Goal: Information Seeking & Learning: Understand process/instructions

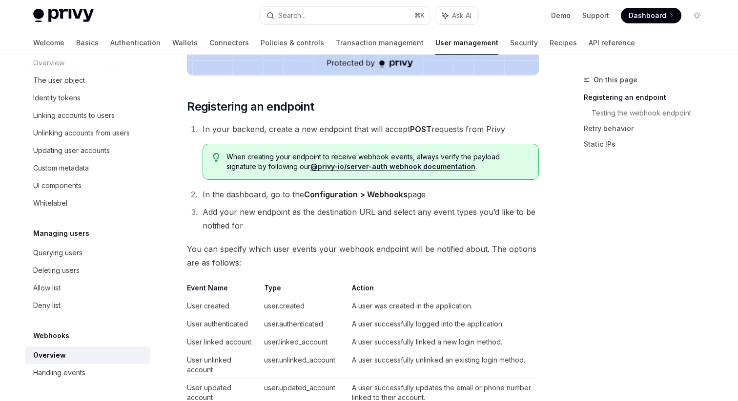
scroll to position [431, 0]
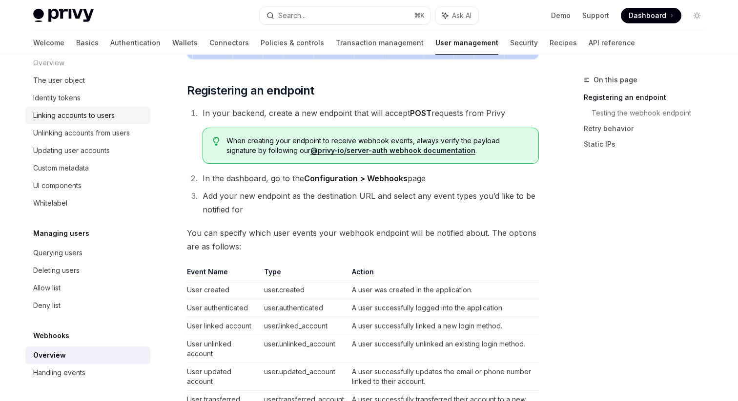
click at [45, 119] on div "Linking accounts to users" at bounding box center [73, 116] width 81 height 12
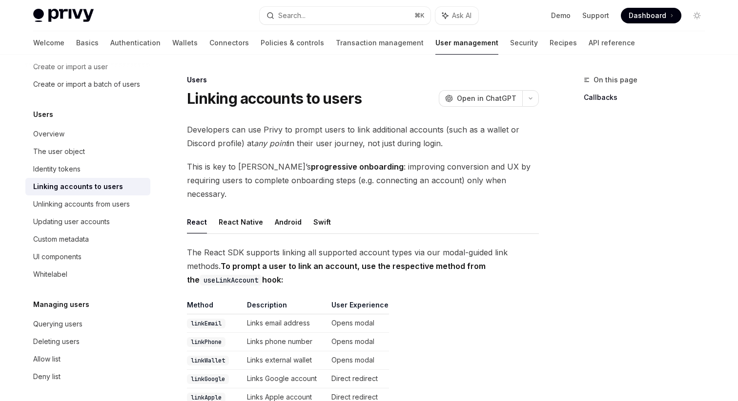
scroll to position [151, 0]
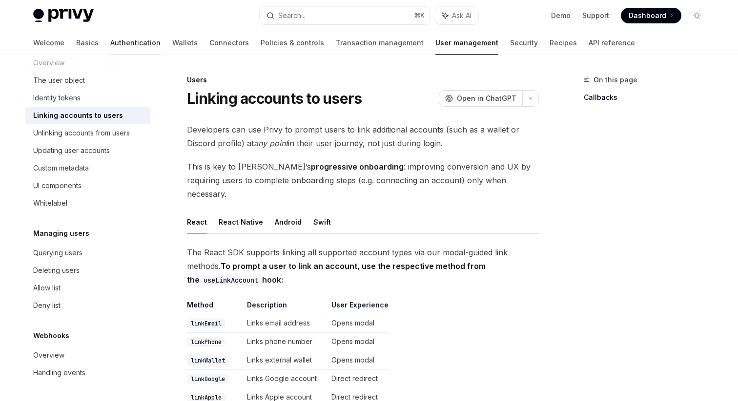
type textarea "*"
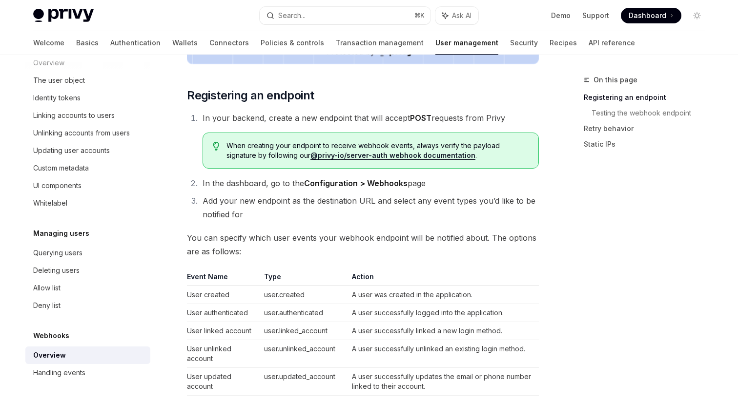
scroll to position [431, 0]
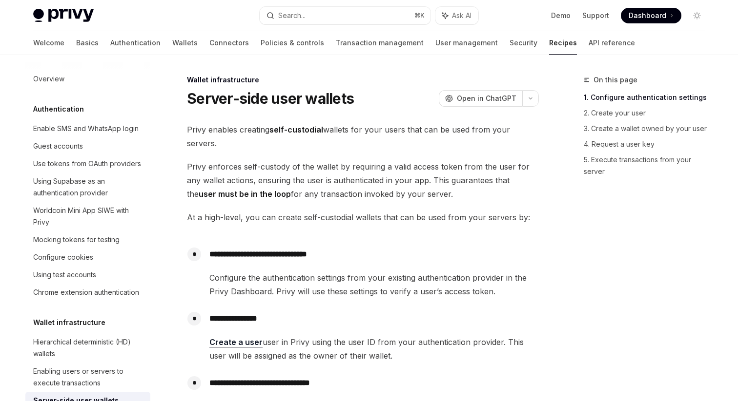
scroll to position [173, 0]
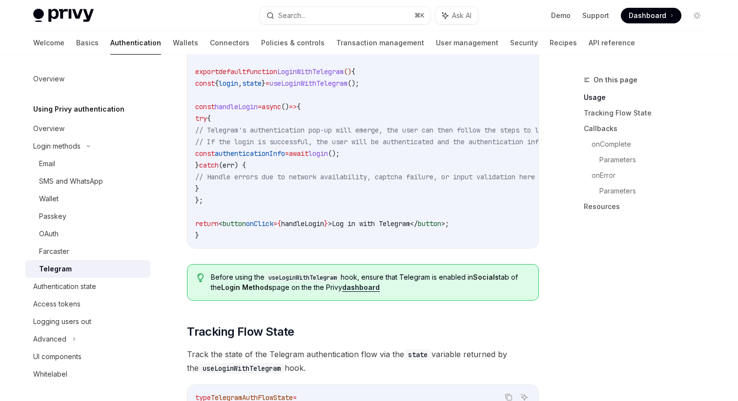
scroll to position [335, 0]
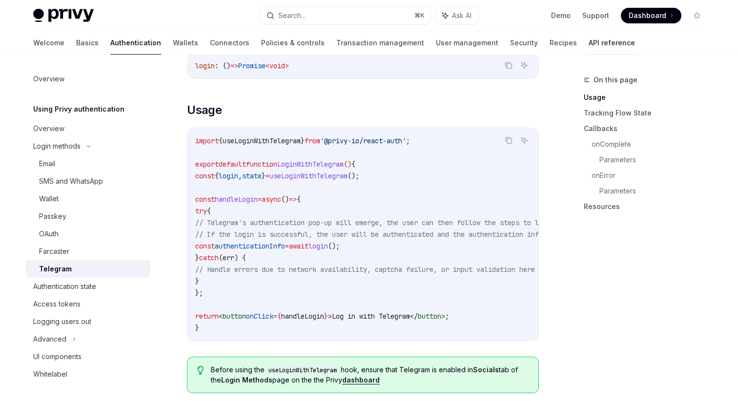
click at [588, 44] on link "API reference" at bounding box center [611, 42] width 46 height 23
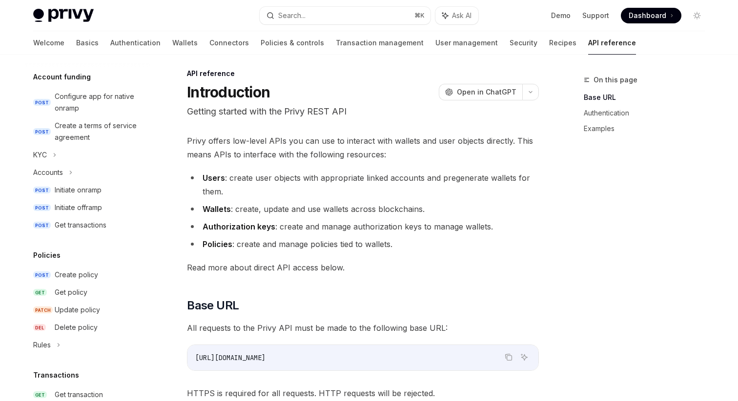
scroll to position [339, 0]
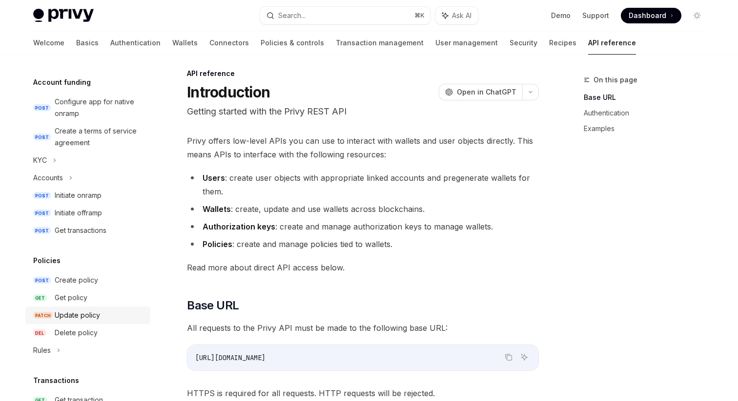
click at [87, 309] on link "PATCH Update policy" at bounding box center [87, 316] width 125 height 18
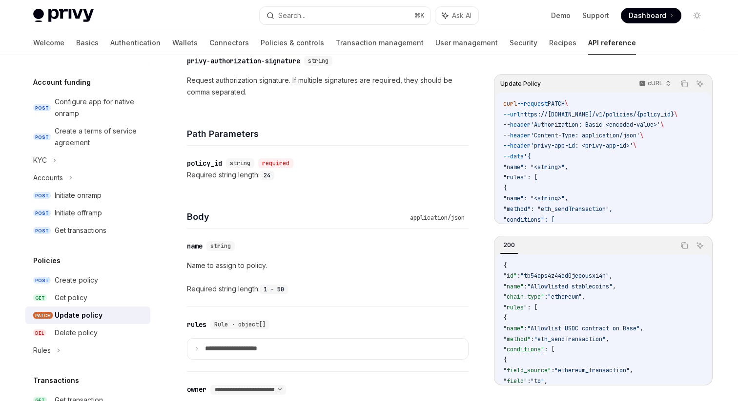
scroll to position [358, 0]
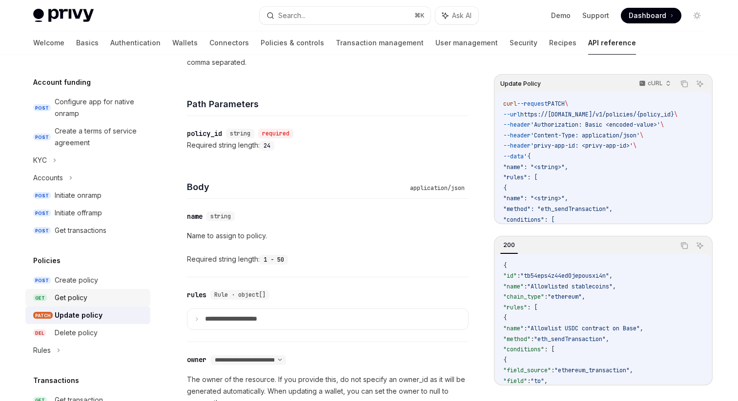
click at [76, 300] on div "Get policy" at bounding box center [71, 298] width 33 height 12
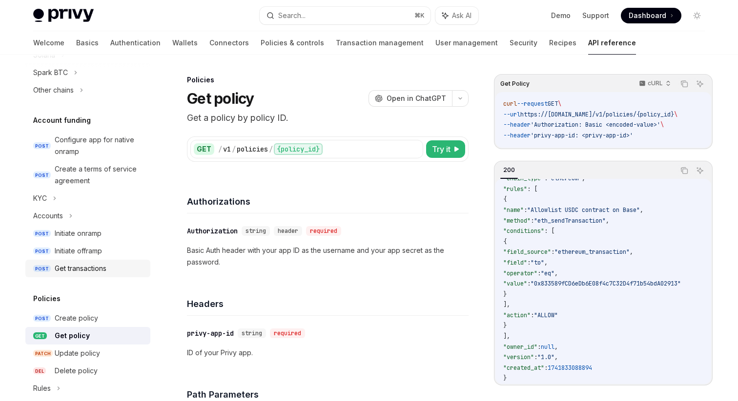
scroll to position [297, 0]
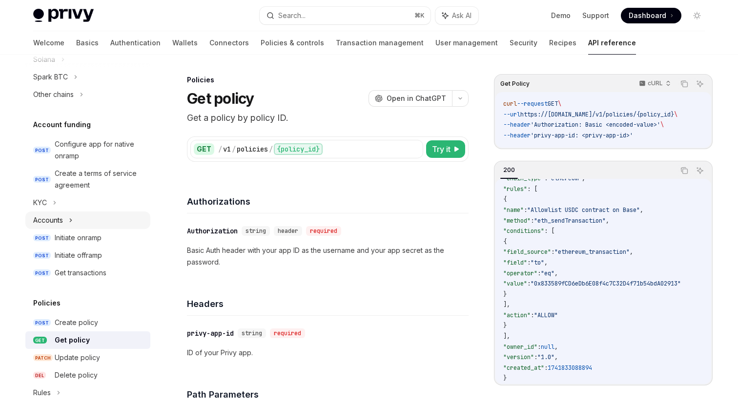
click at [67, 226] on div "Accounts" at bounding box center [87, 221] width 125 height 18
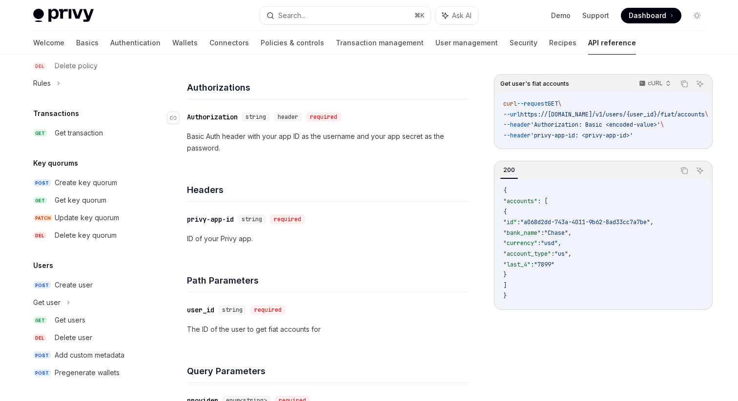
scroll to position [130, 0]
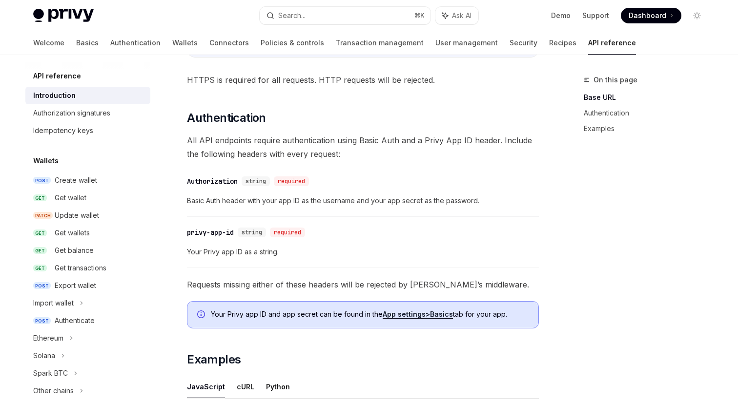
type textarea "*"
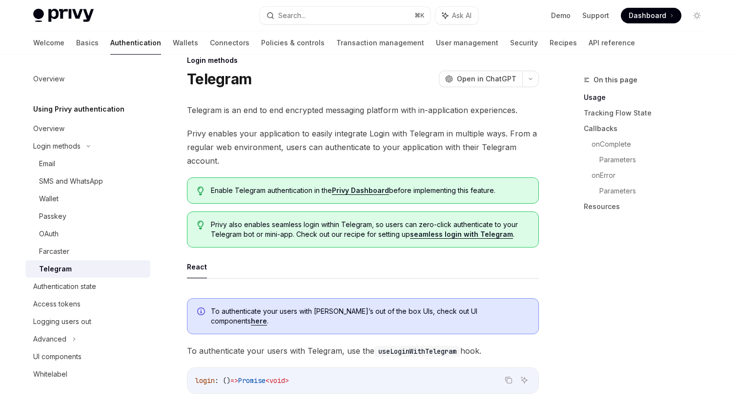
scroll to position [10, 0]
